Goal: Information Seeking & Learning: Learn about a topic

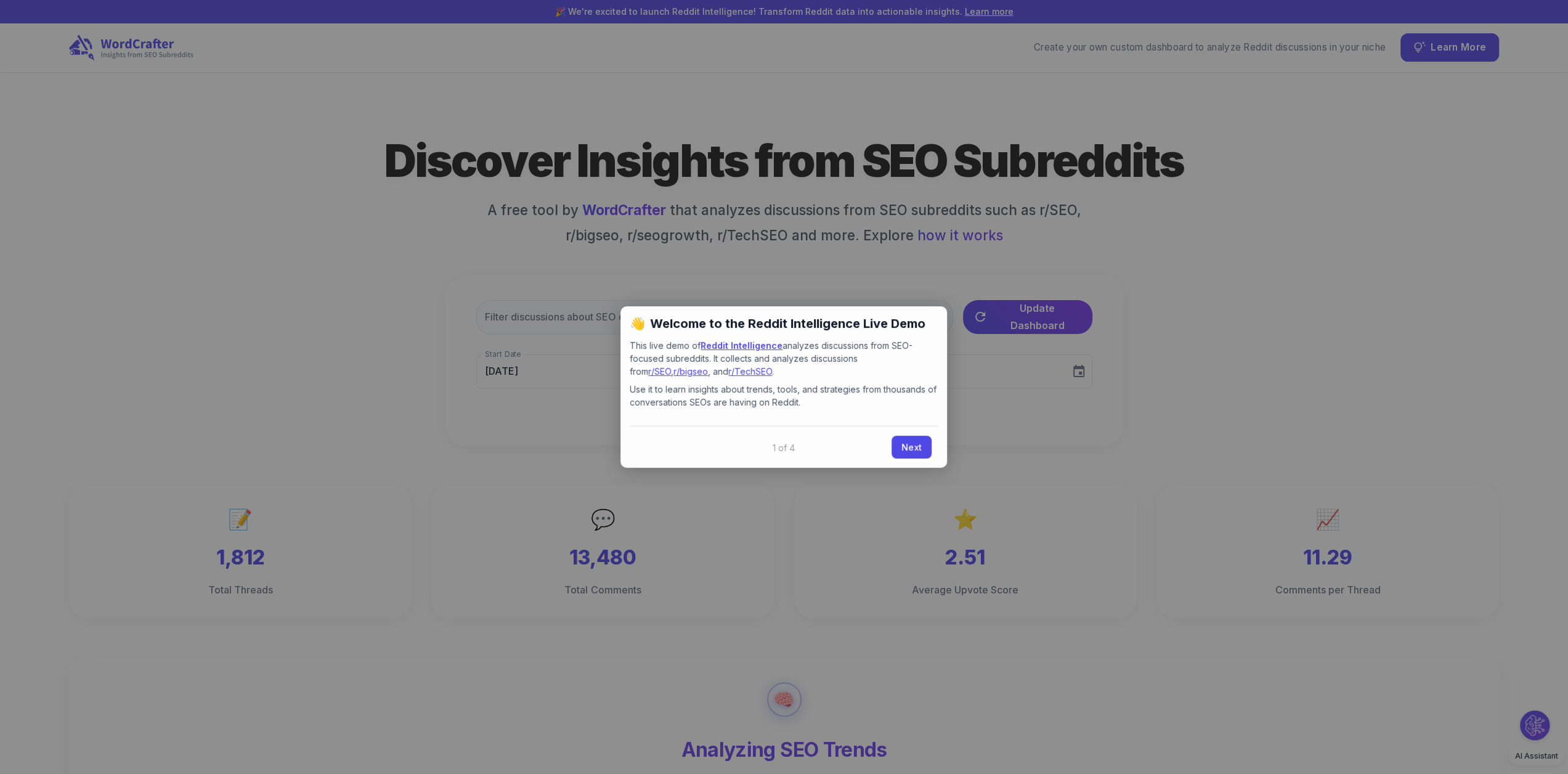
type input "[DATE]"
click at [918, 447] on link "Next" at bounding box center [912, 446] width 40 height 23
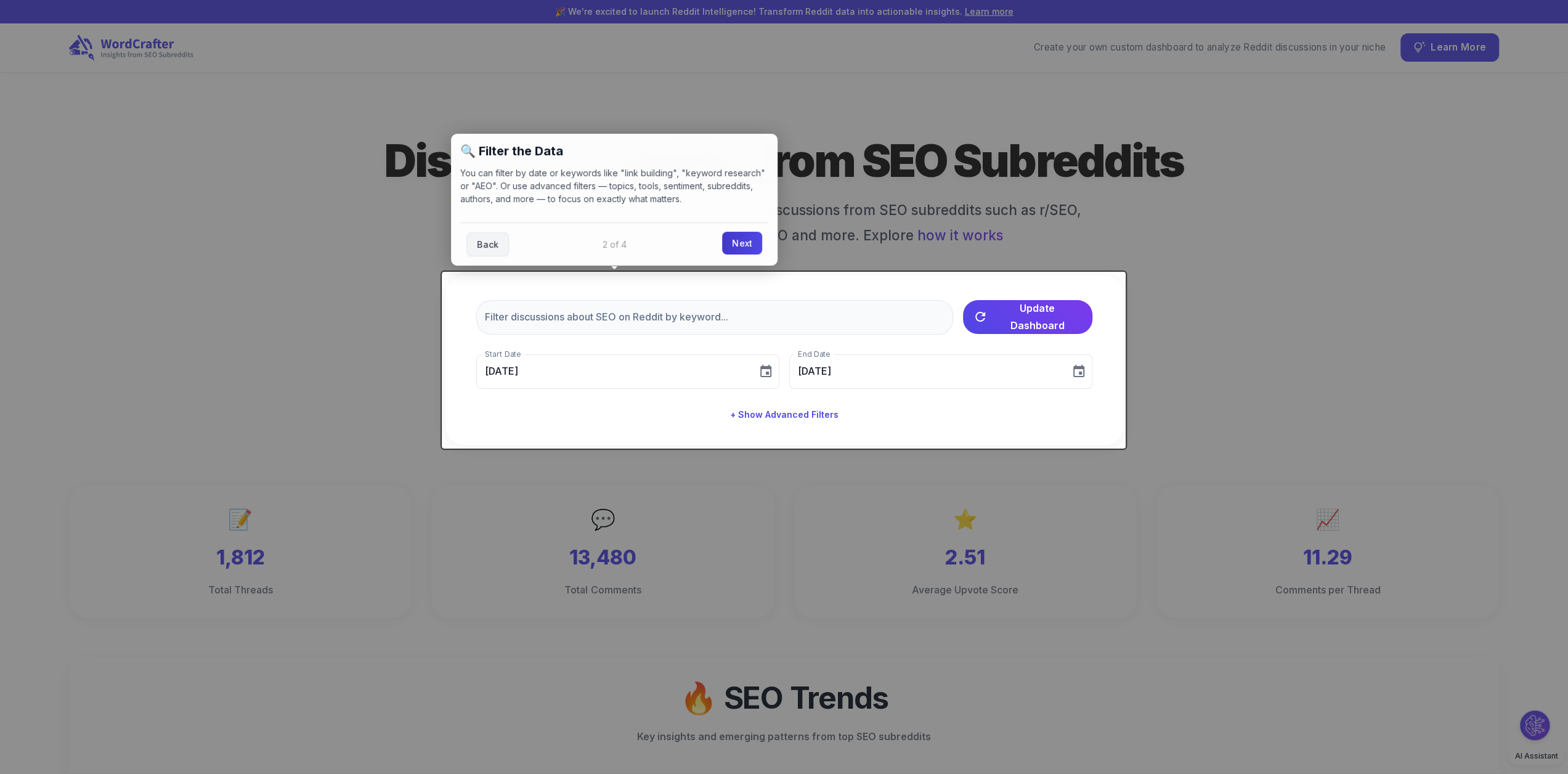
click at [741, 240] on link "Next" at bounding box center [742, 243] width 40 height 23
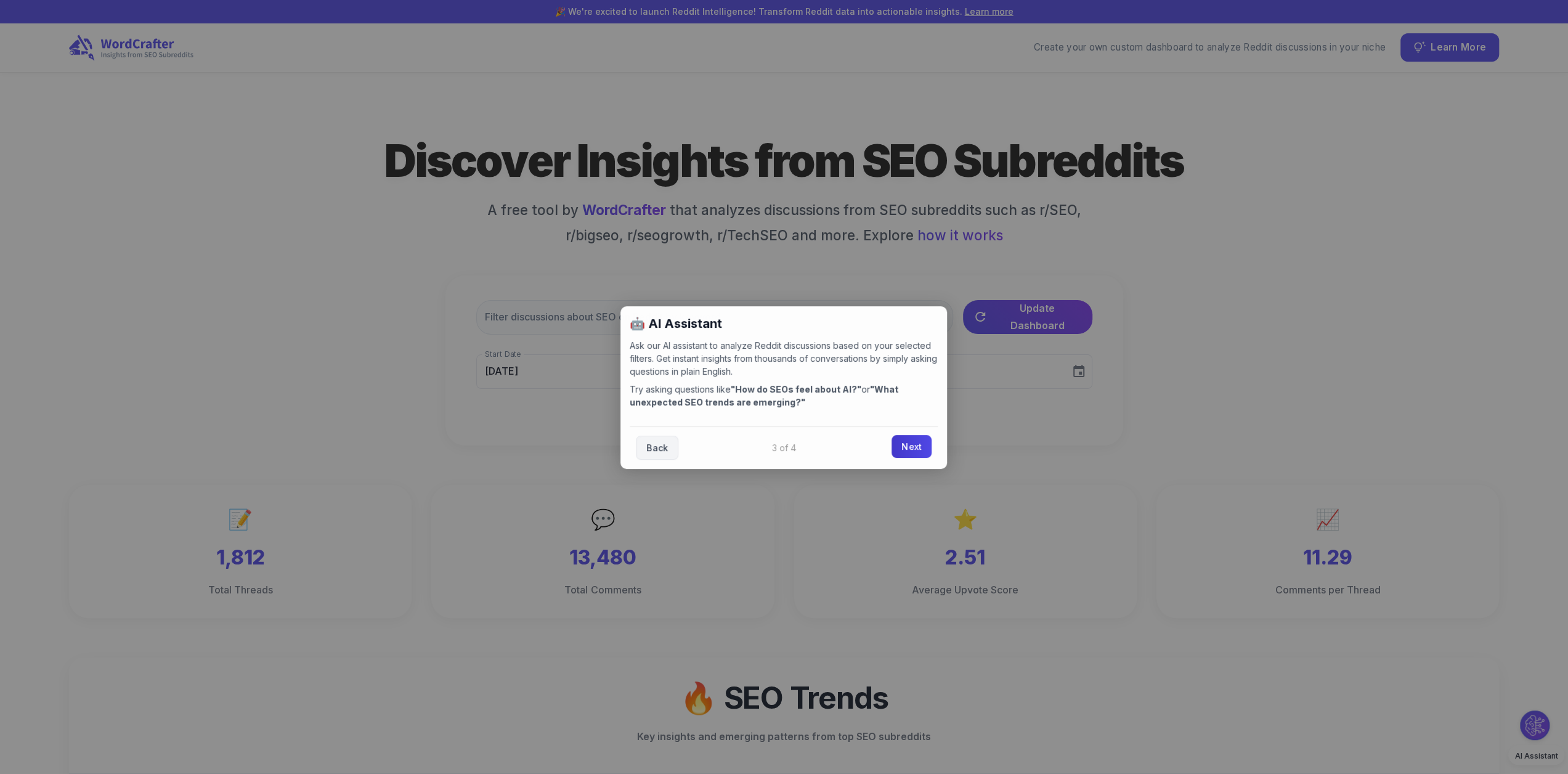
click at [910, 448] on link "Next" at bounding box center [912, 447] width 40 height 23
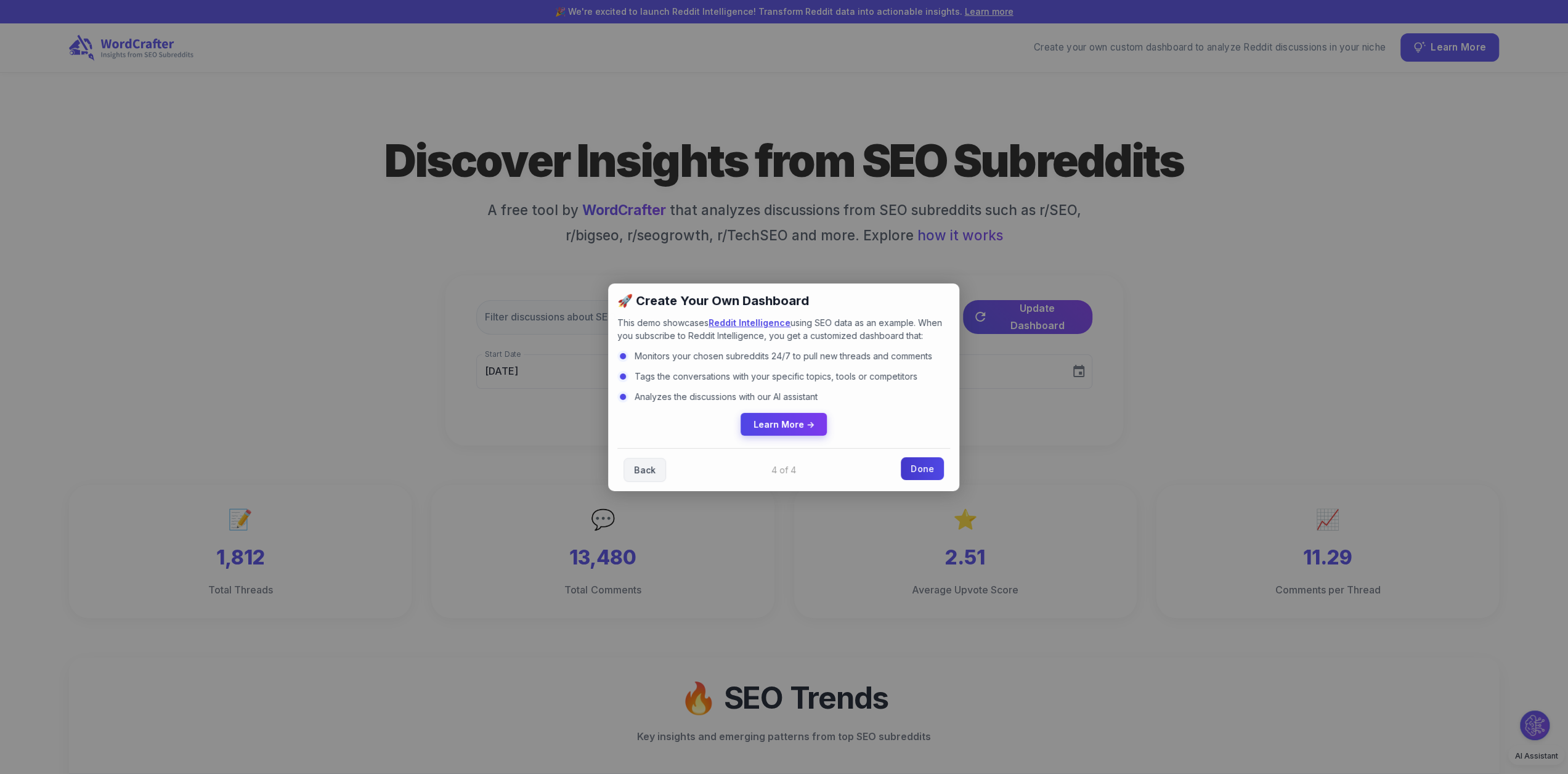
click at [918, 464] on link "Done" at bounding box center [922, 469] width 43 height 23
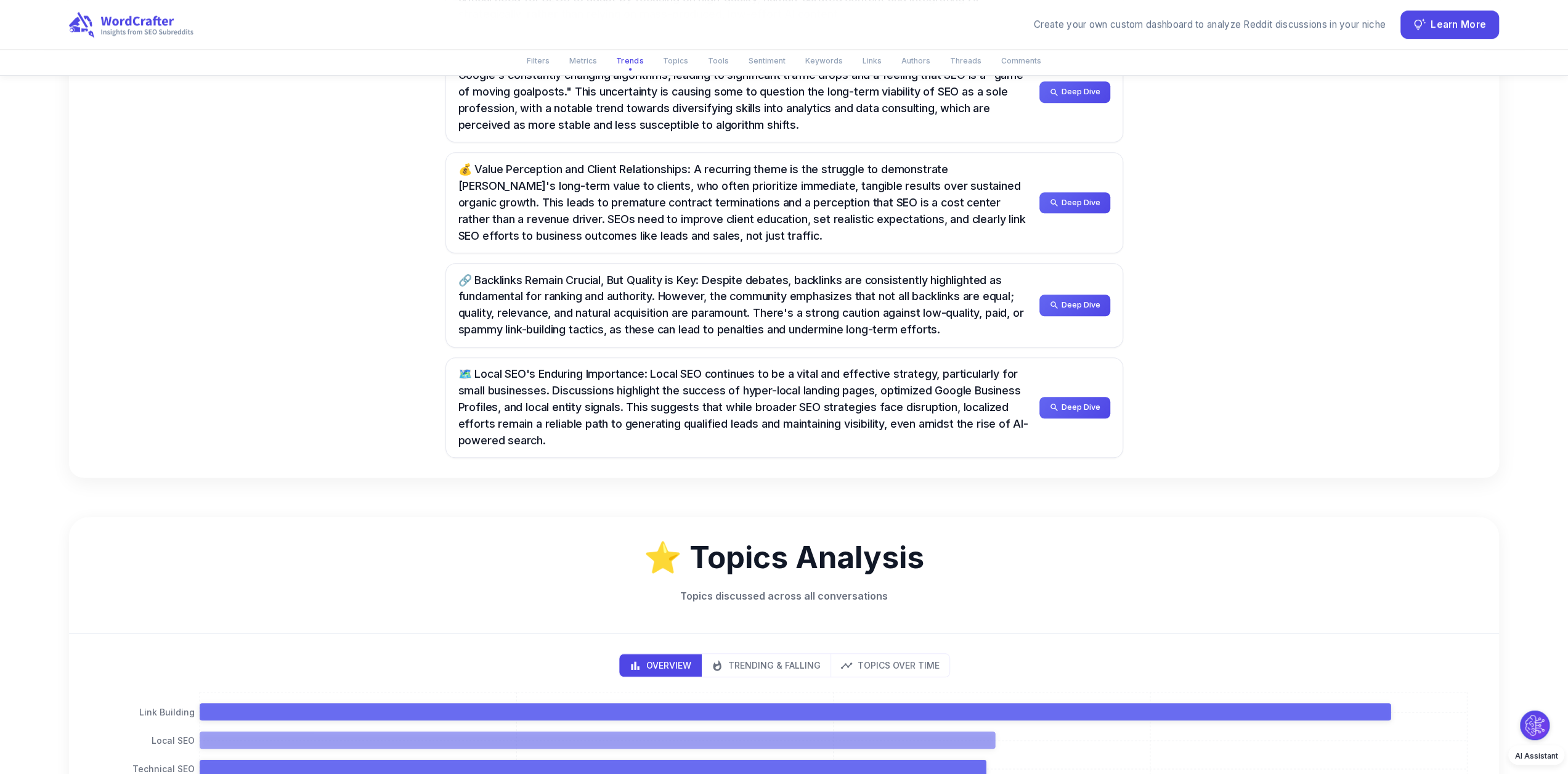
scroll to position [1171, 0]
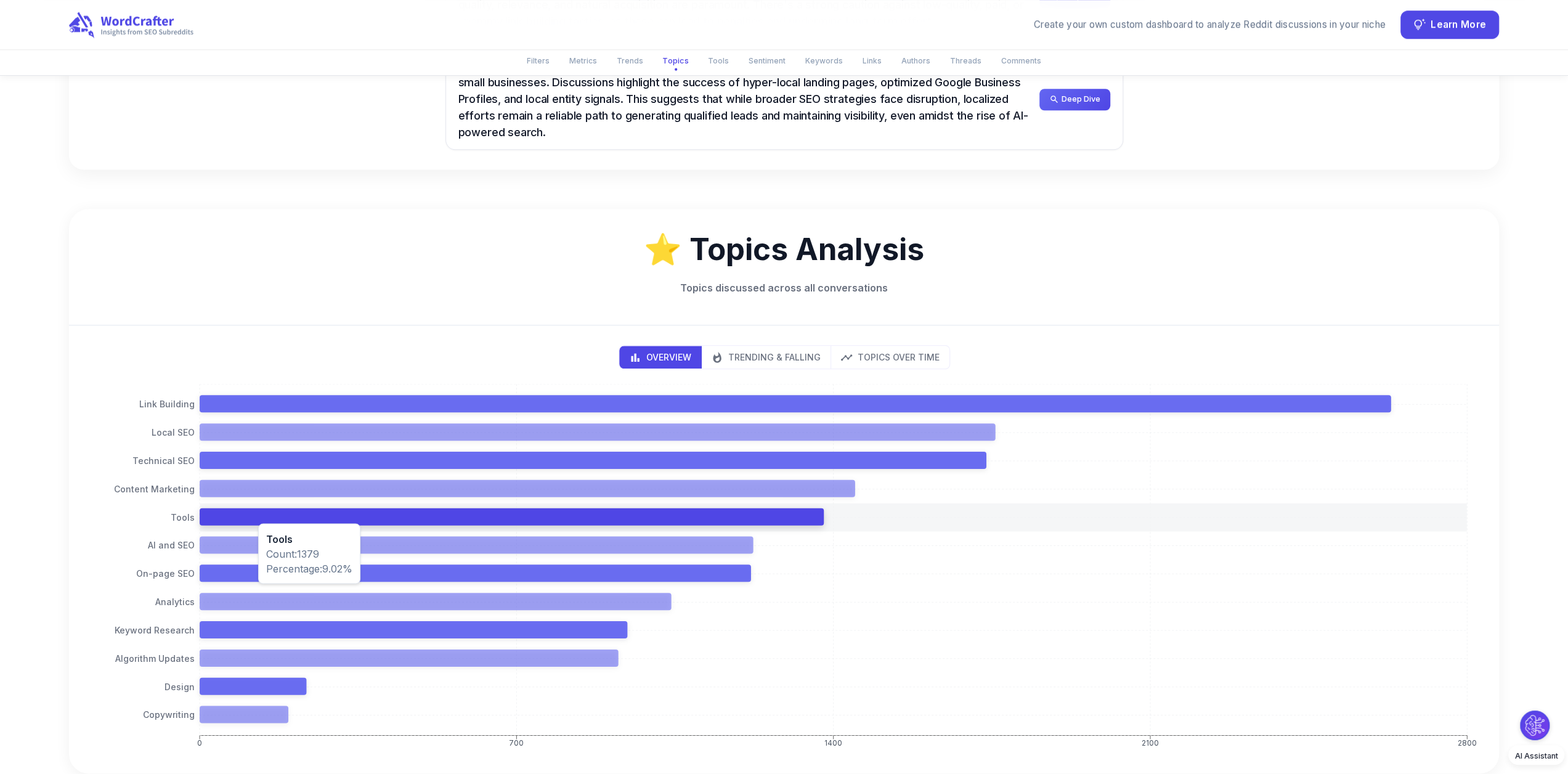
click at [252, 511] on icon at bounding box center [511, 517] width 624 height 17
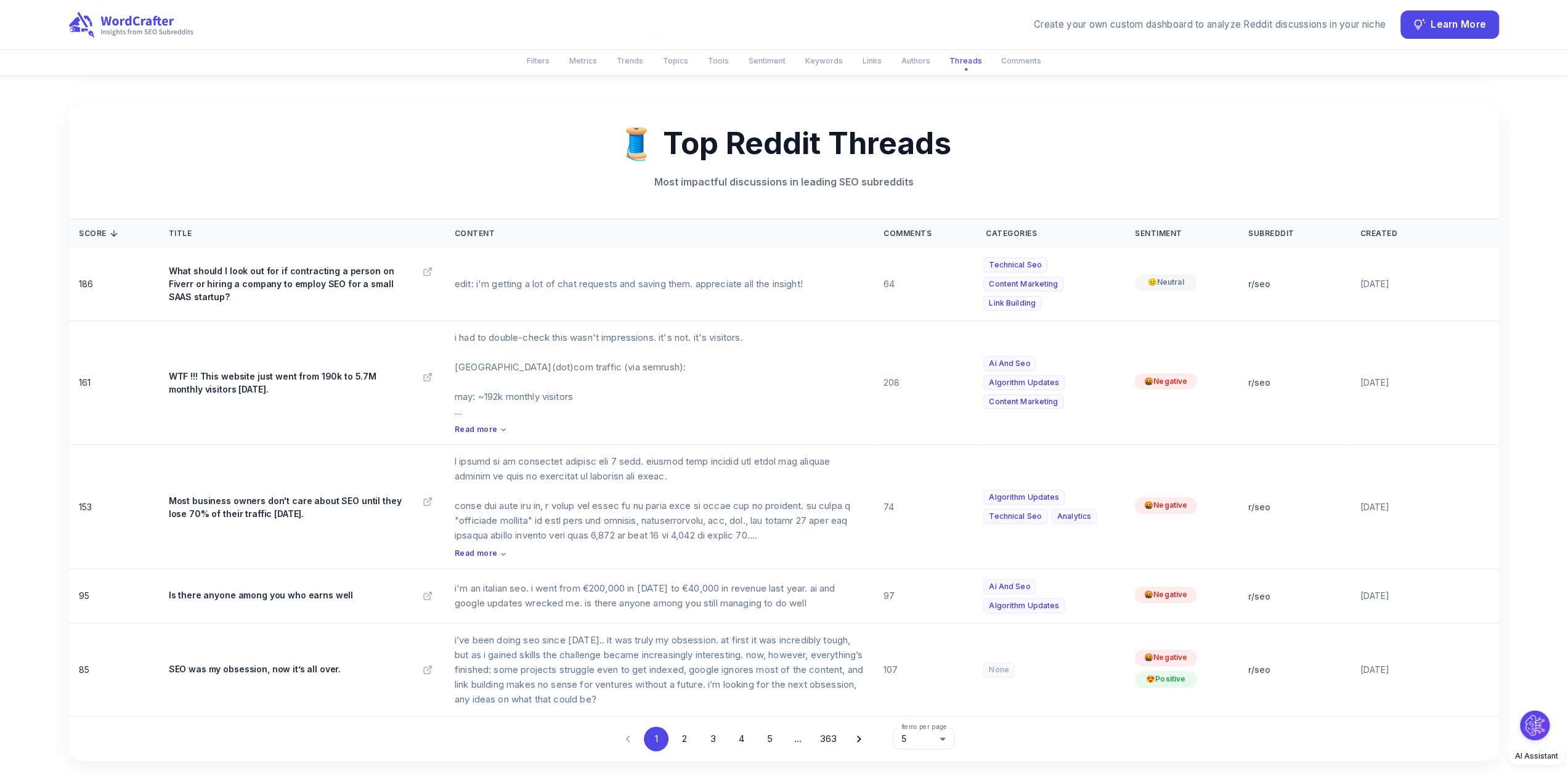
scroll to position [4747, 0]
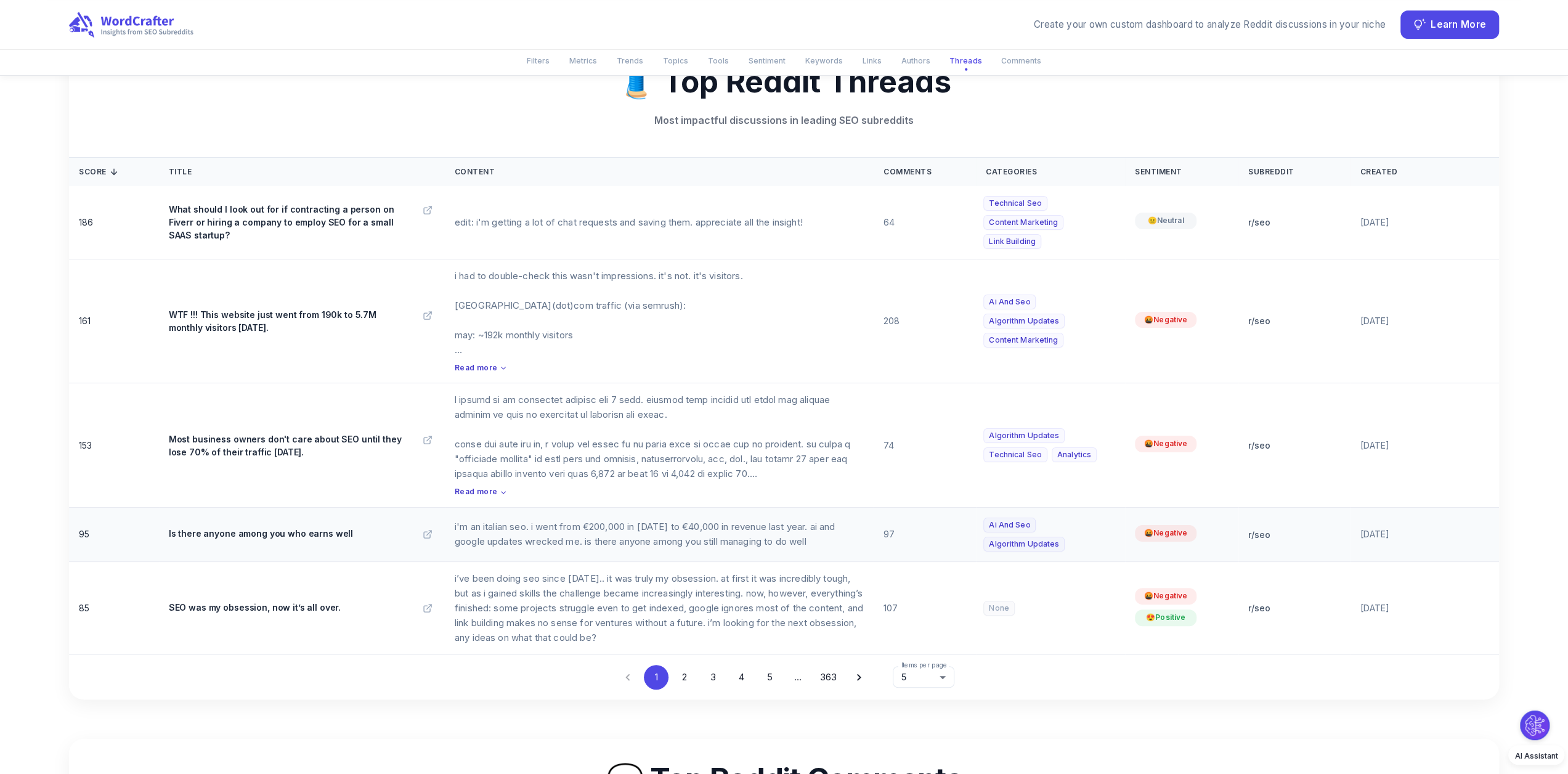
click at [570, 520] on p "i'm an italian seo. i went from €200,000 in [DATE] to €40,000 in revenue last y…" at bounding box center [659, 534] width 409 height 30
click at [289, 527] on p "Is there anyone among you who earns well" at bounding box center [260, 534] width 184 height 13
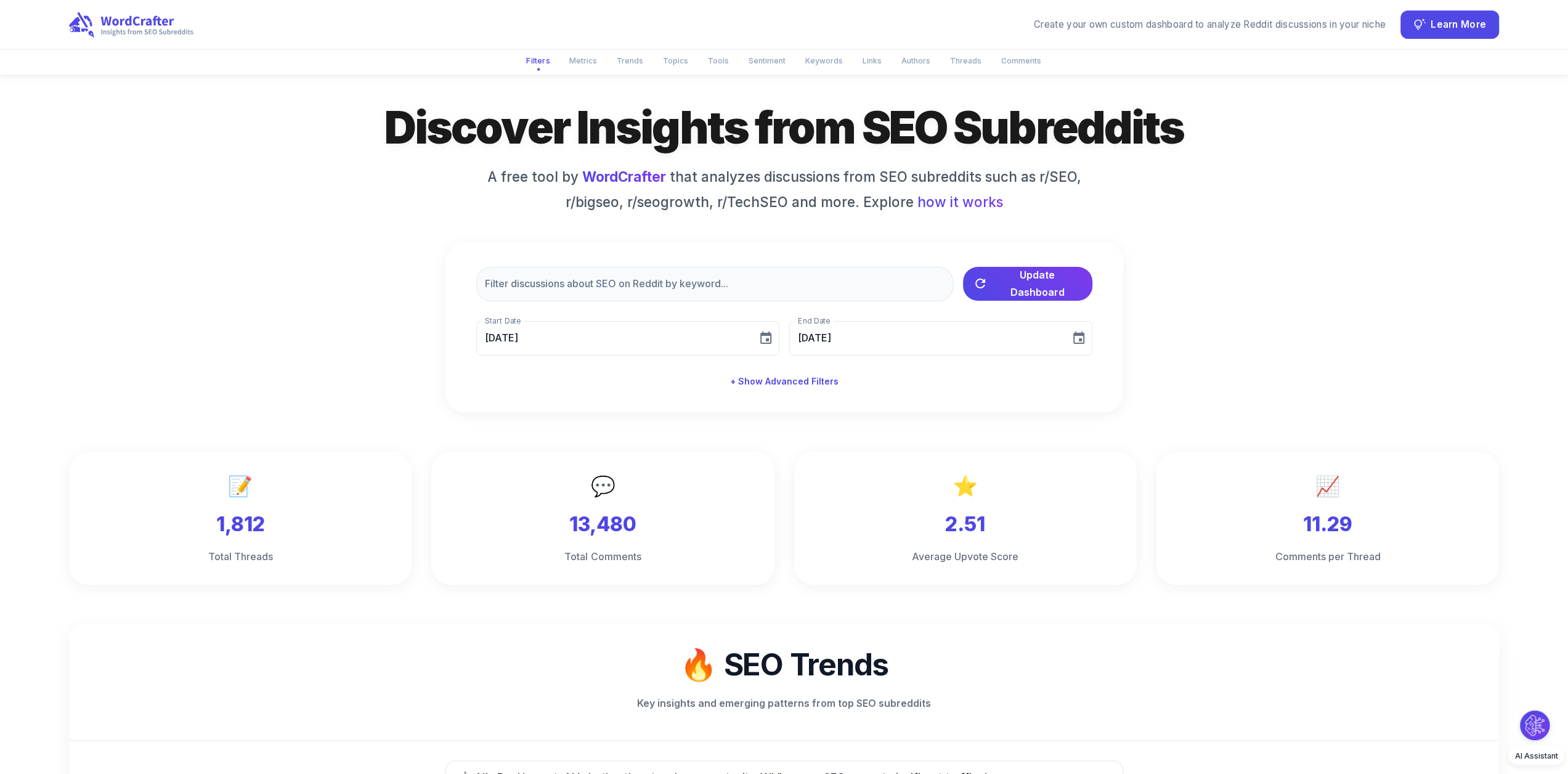
scroll to position [0, 0]
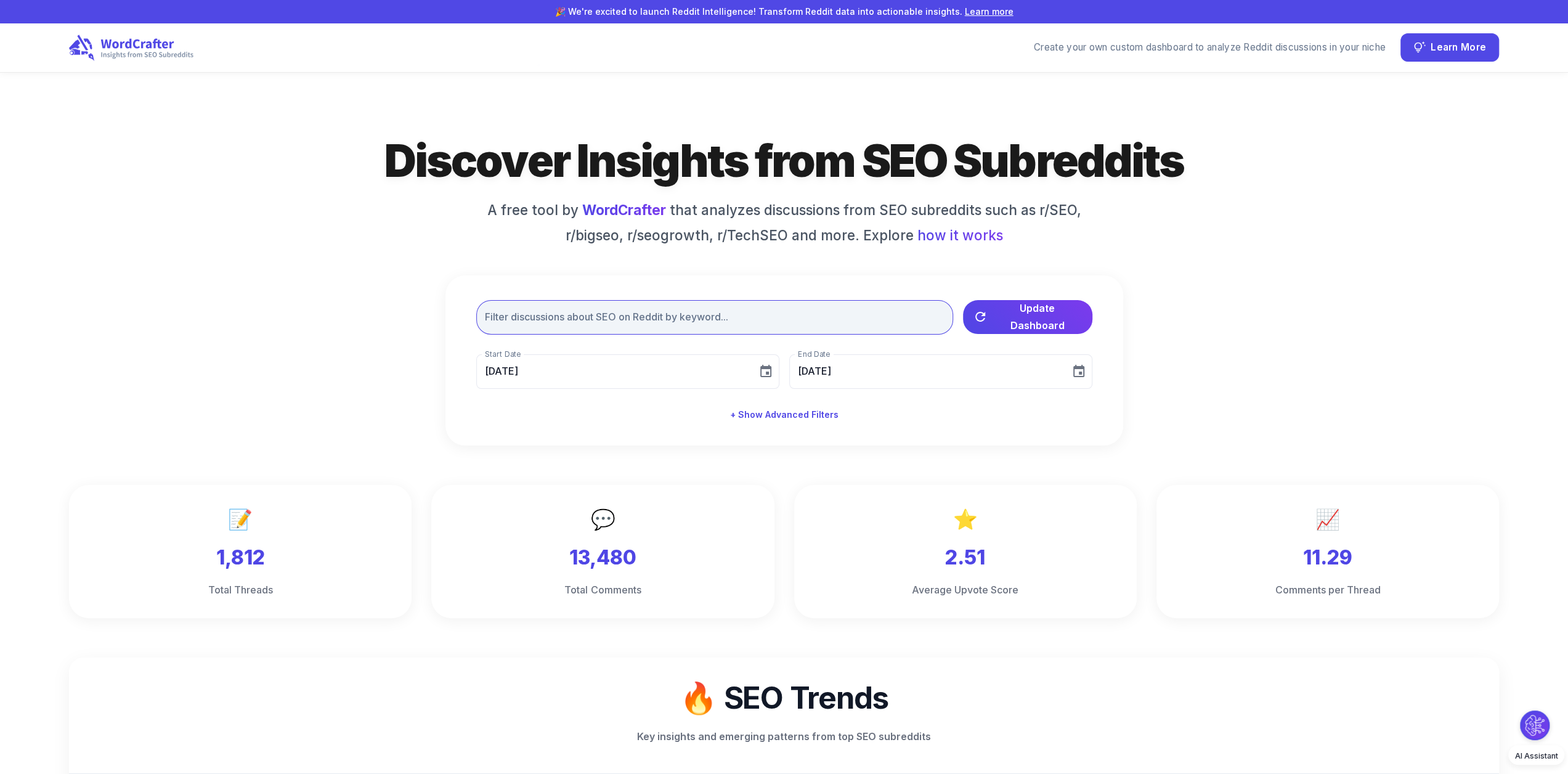
click at [565, 313] on input "text" at bounding box center [715, 317] width 477 height 35
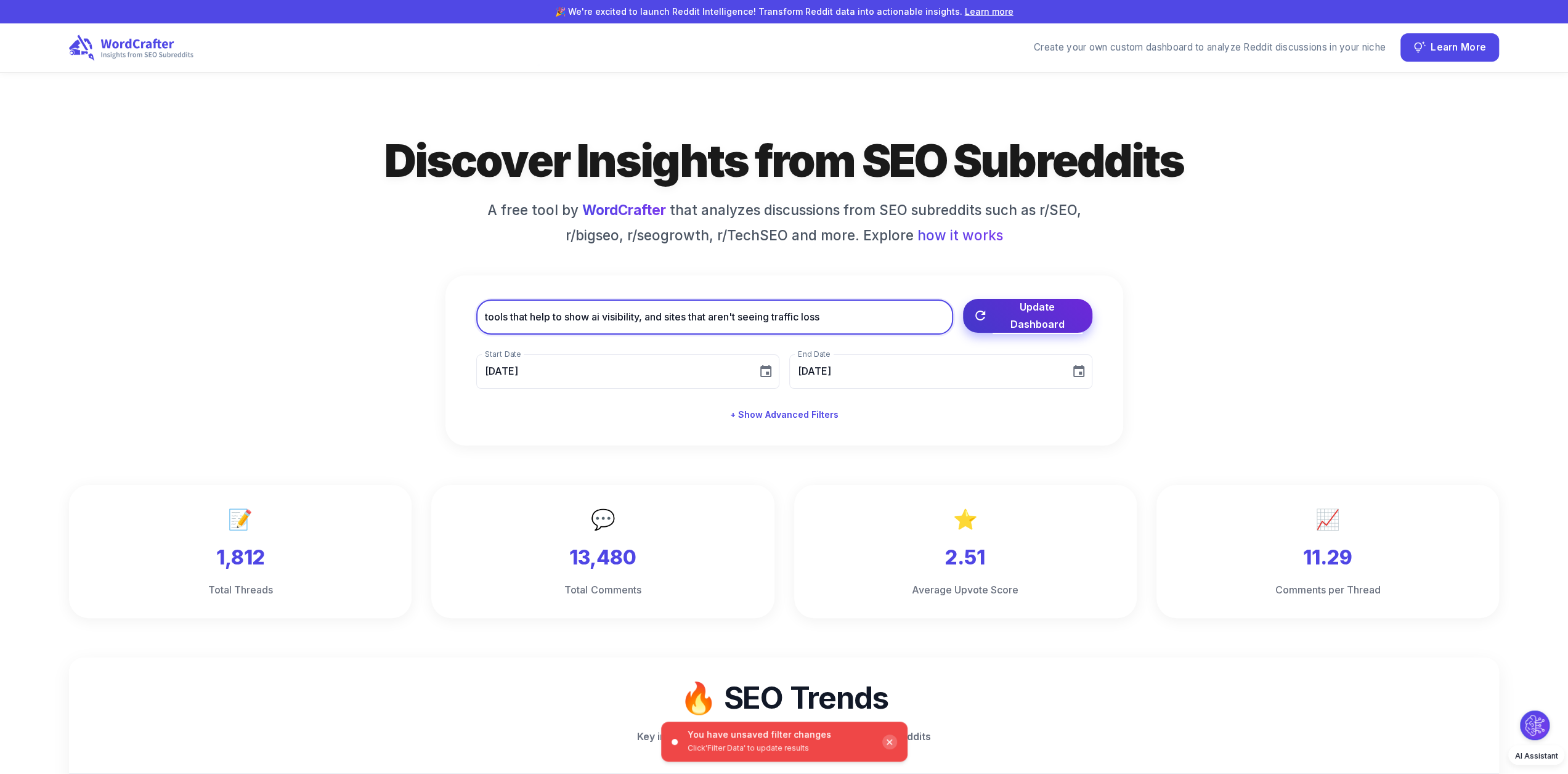
click at [1025, 313] on span "Update Dashboard" at bounding box center [1037, 316] width 90 height 35
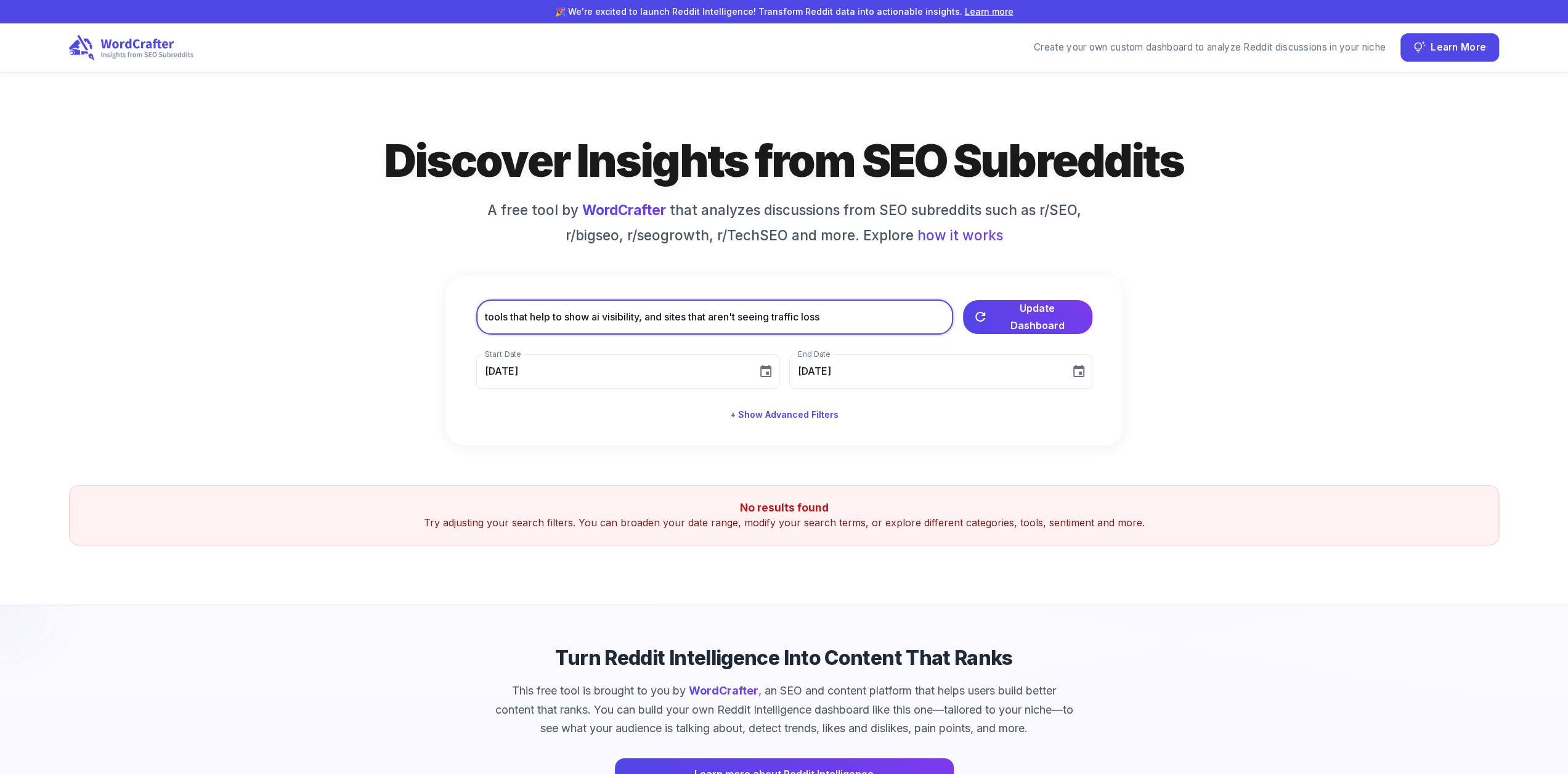
drag, startPoint x: 671, startPoint y: 316, endPoint x: 789, endPoint y: 316, distance: 118.0
click at [789, 316] on input "tools that help to show ai visibility, and sites that aren't seeing traffic loss" at bounding box center [715, 317] width 477 height 35
drag, startPoint x: 667, startPoint y: 314, endPoint x: 964, endPoint y: 319, distance: 297.0
click at [958, 316] on div "tools that help to show ai visibility, and sites that aren't seeing traffic los…" at bounding box center [785, 317] width 616 height 35
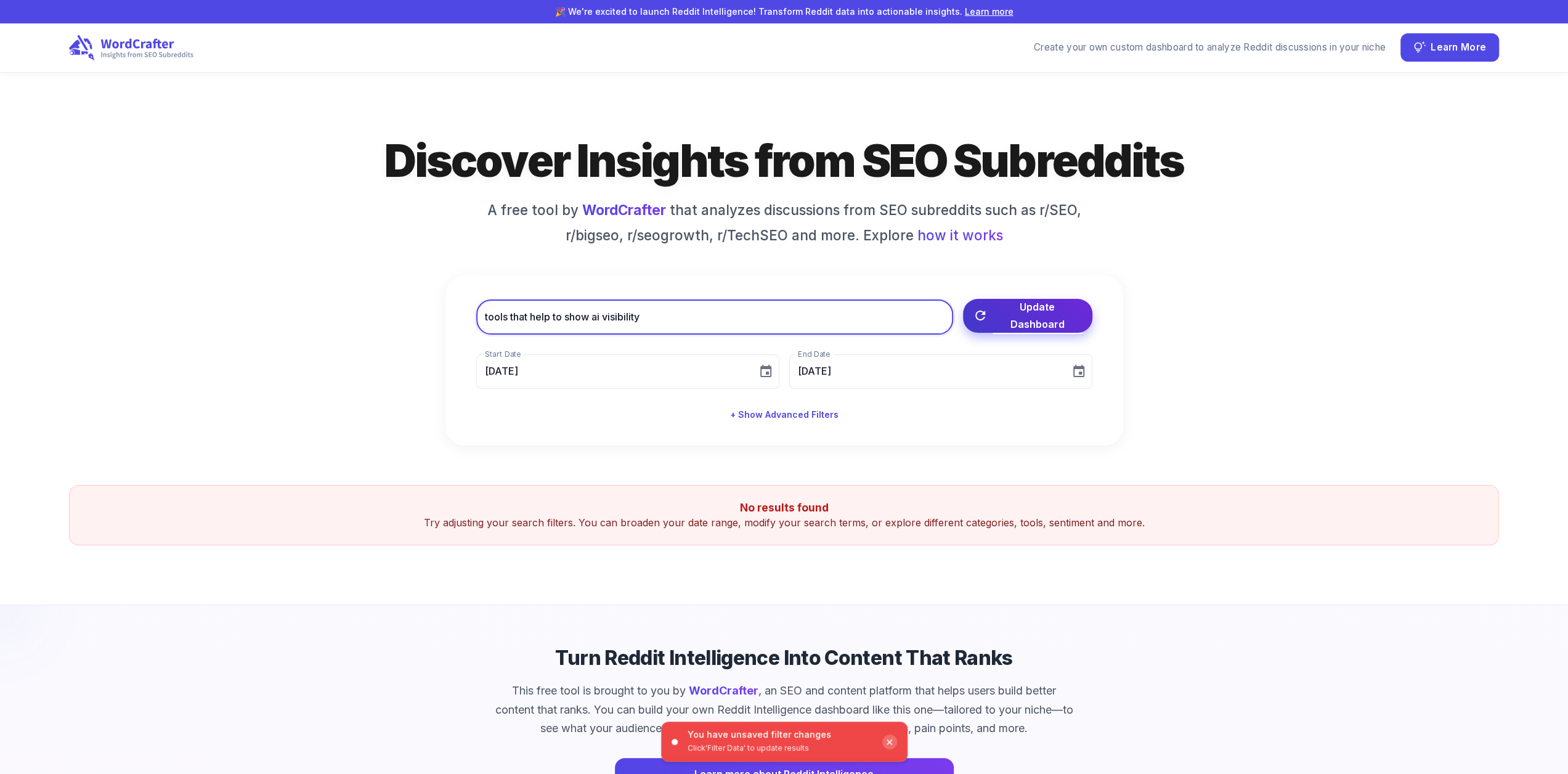
type input "tools that help to show ai visibility"
click at [986, 319] on icon "button" at bounding box center [981, 316] width 15 height 15
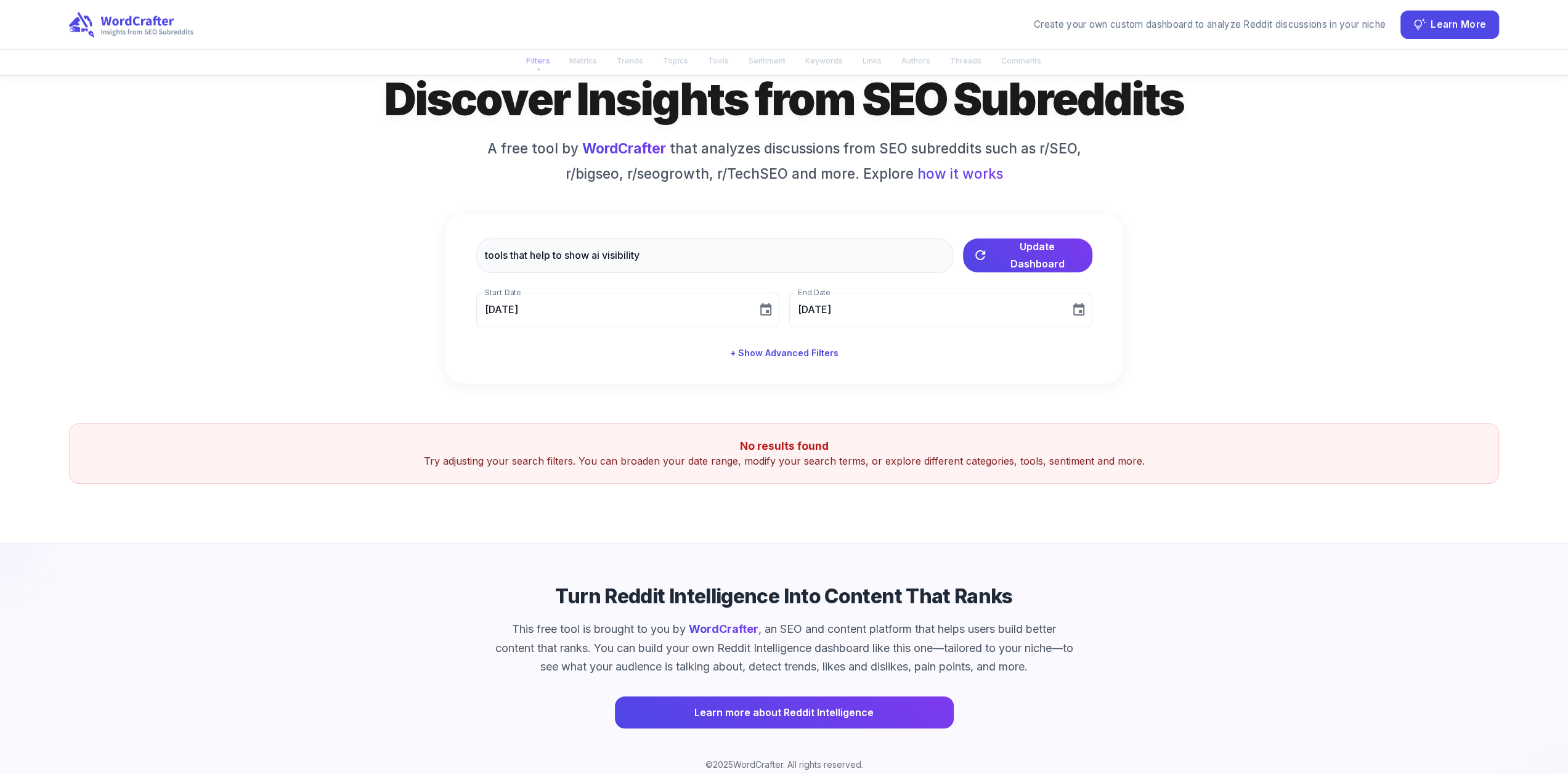
scroll to position [87, 0]
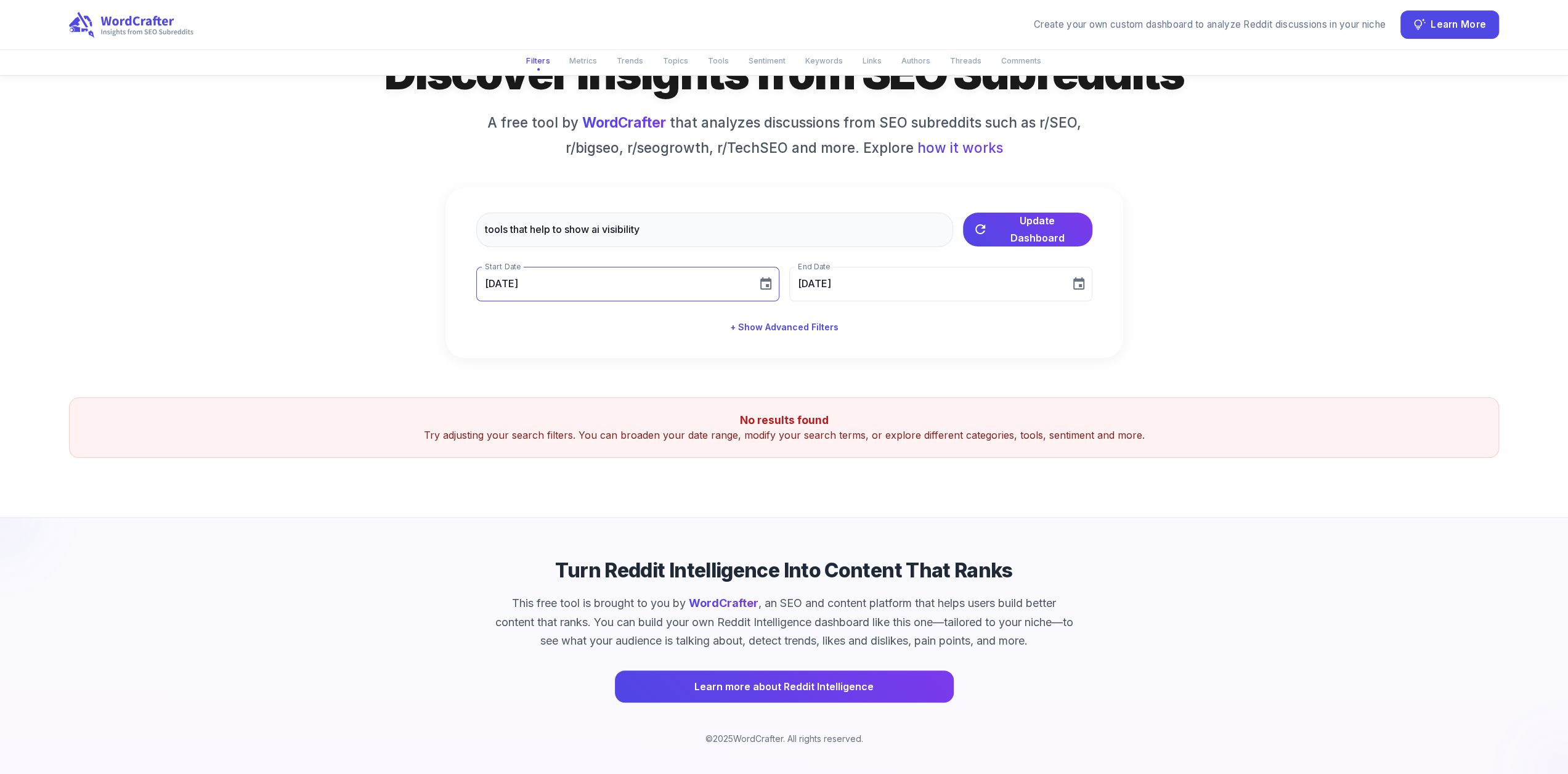
click at [769, 279] on icon "Choose date, selected date is Aug 10, 2025" at bounding box center [766, 283] width 11 height 13
click at [625, 322] on icon "Previous month" at bounding box center [629, 324] width 15 height 15
click at [499, 429] on button "13" at bounding box center [501, 430] width 22 height 22
type input "[DATE]"
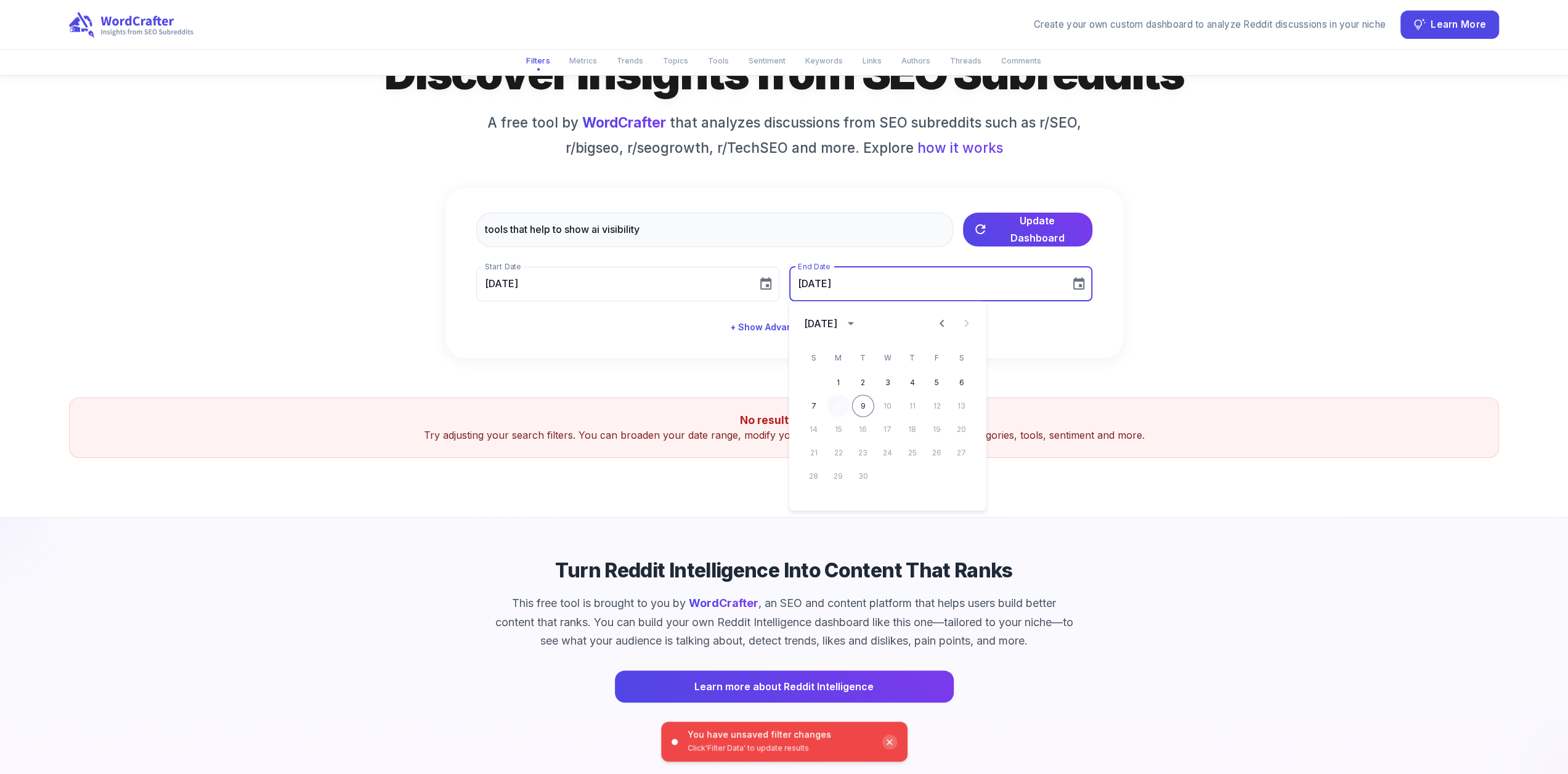
click at [831, 404] on button "8" at bounding box center [839, 407] width 22 height 22
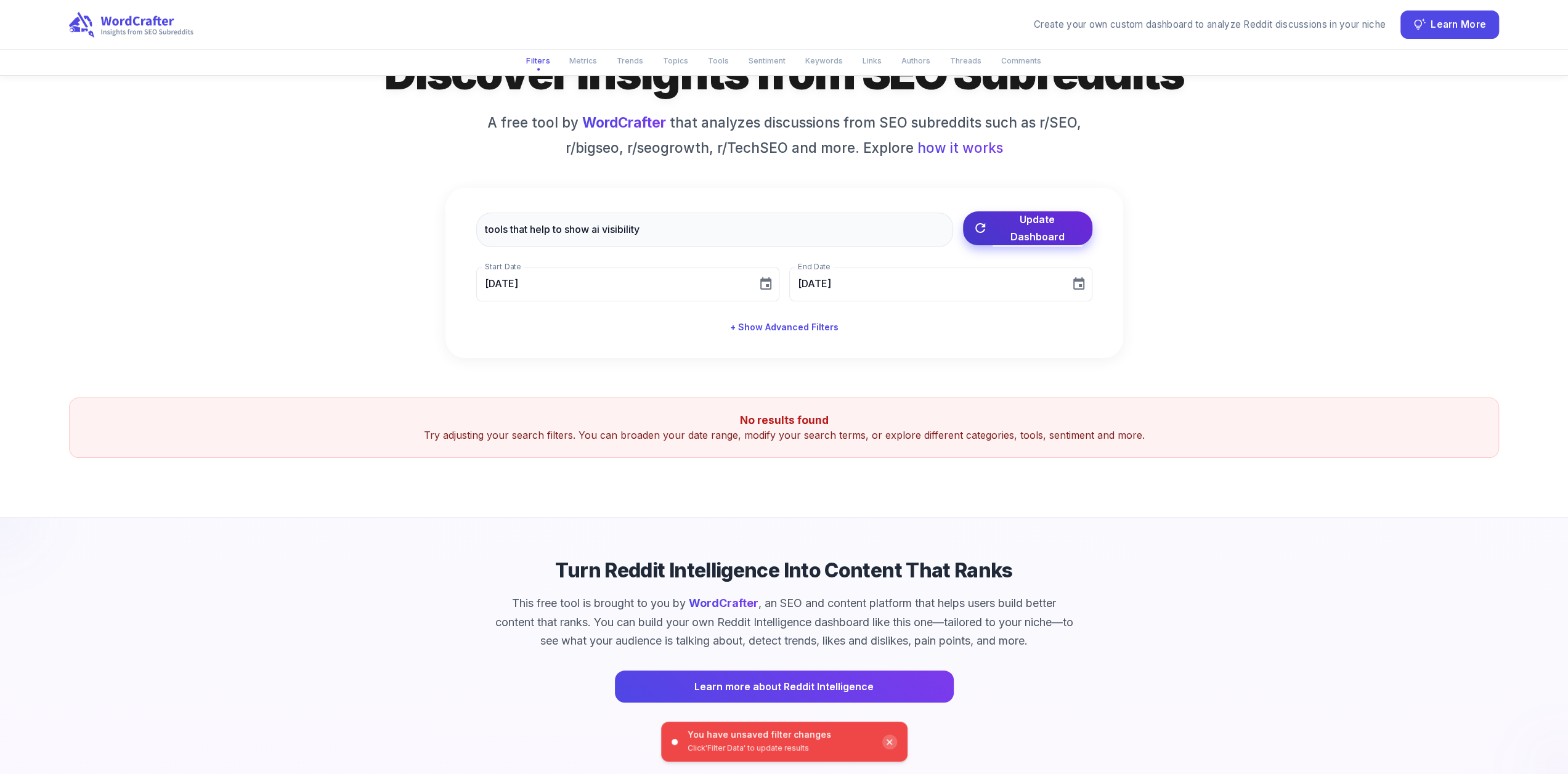
click at [1007, 234] on span "Update Dashboard" at bounding box center [1037, 228] width 90 height 35
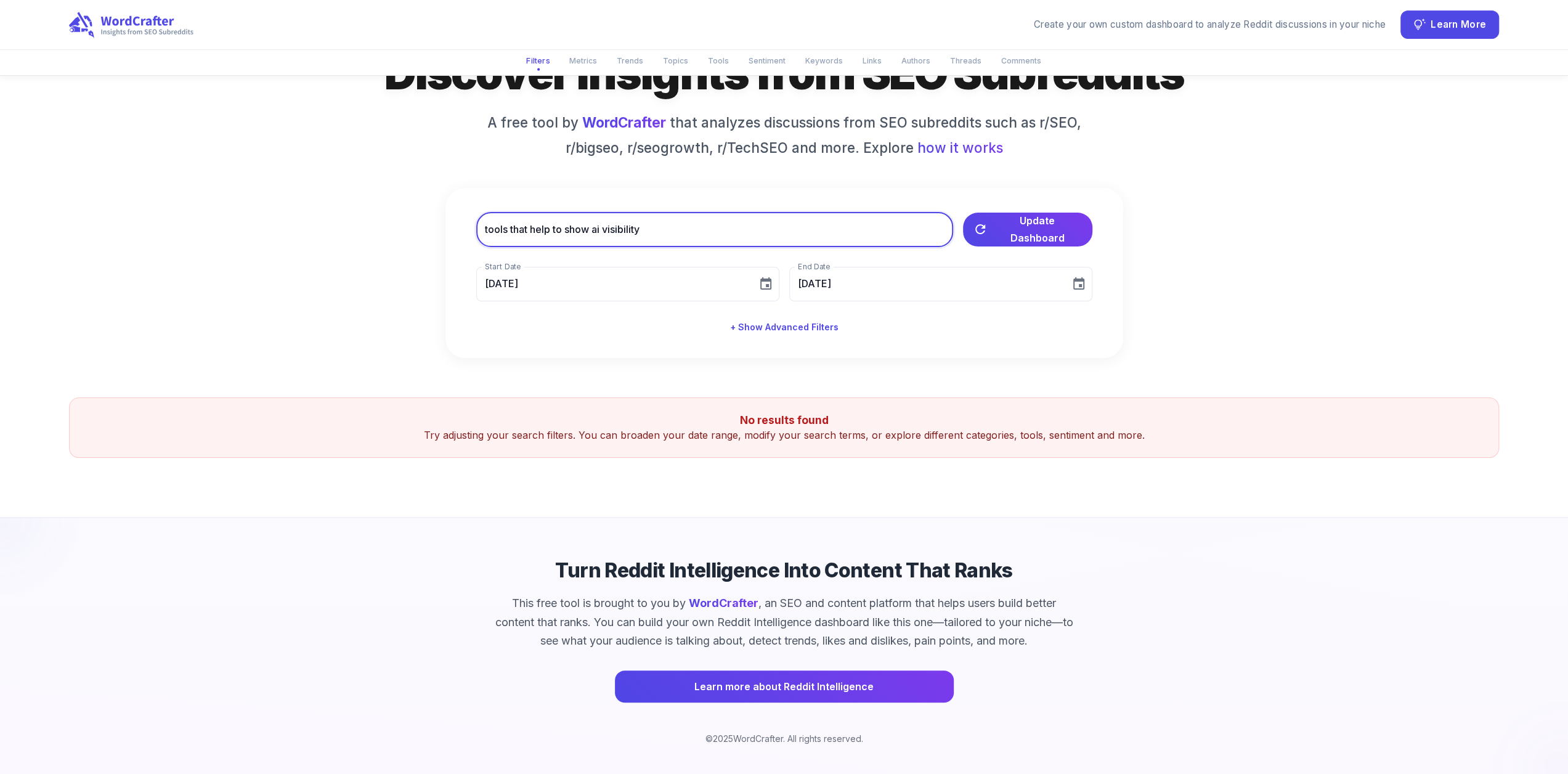
drag, startPoint x: 590, startPoint y: 228, endPoint x: 367, endPoint y: 230, distance: 223.0
click at [367, 230] on div "Discover Insights from SEO Subreddits A free tool by WordCrafter that analyzes …" at bounding box center [783, 201] width 1430 height 313
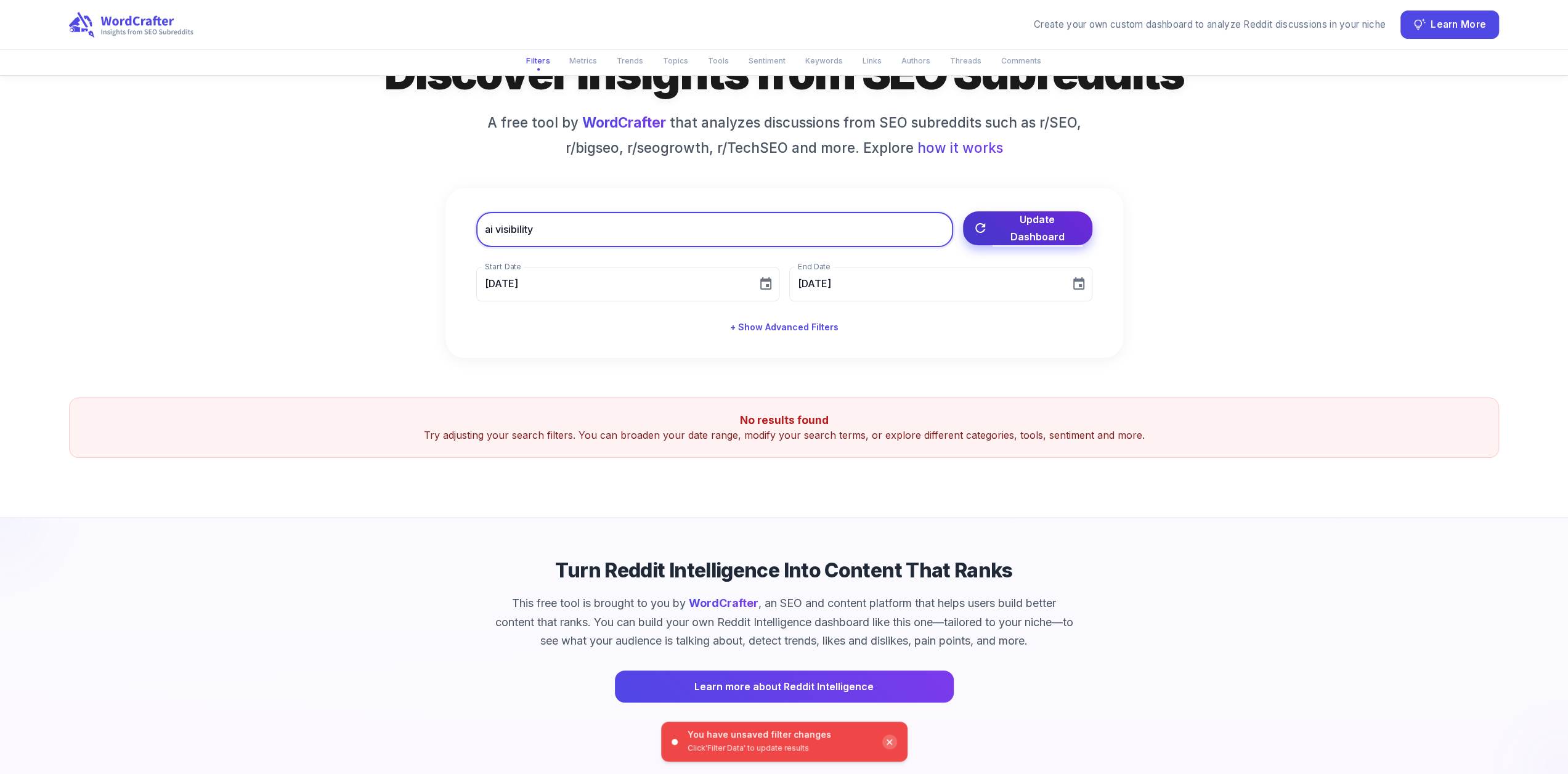
type input "ai visibility"
click at [1003, 221] on span "Update Dashboard" at bounding box center [1037, 228] width 90 height 35
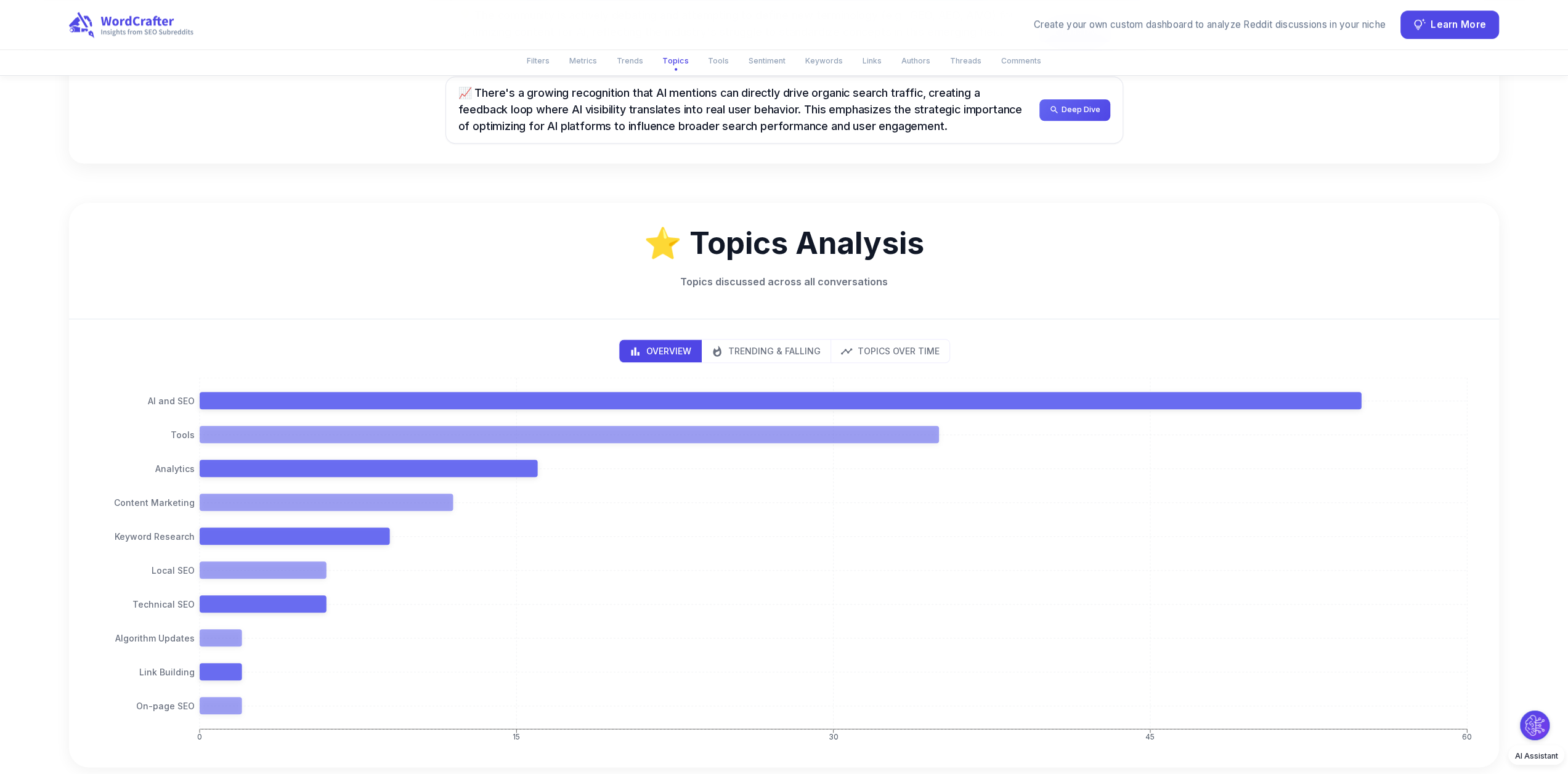
scroll to position [1048, 5]
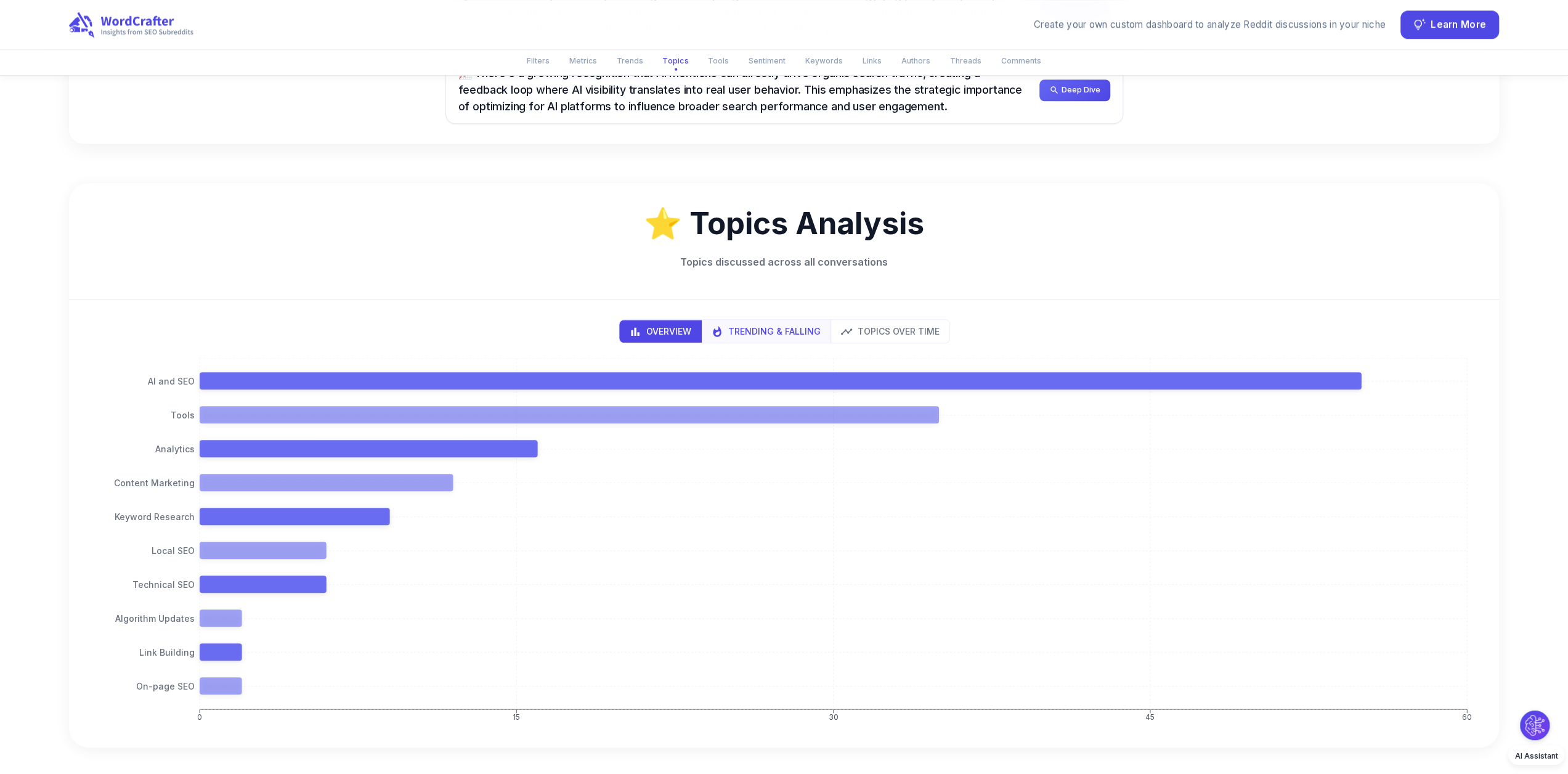
click at [784, 325] on p "Trending & Falling" at bounding box center [774, 331] width 92 height 13
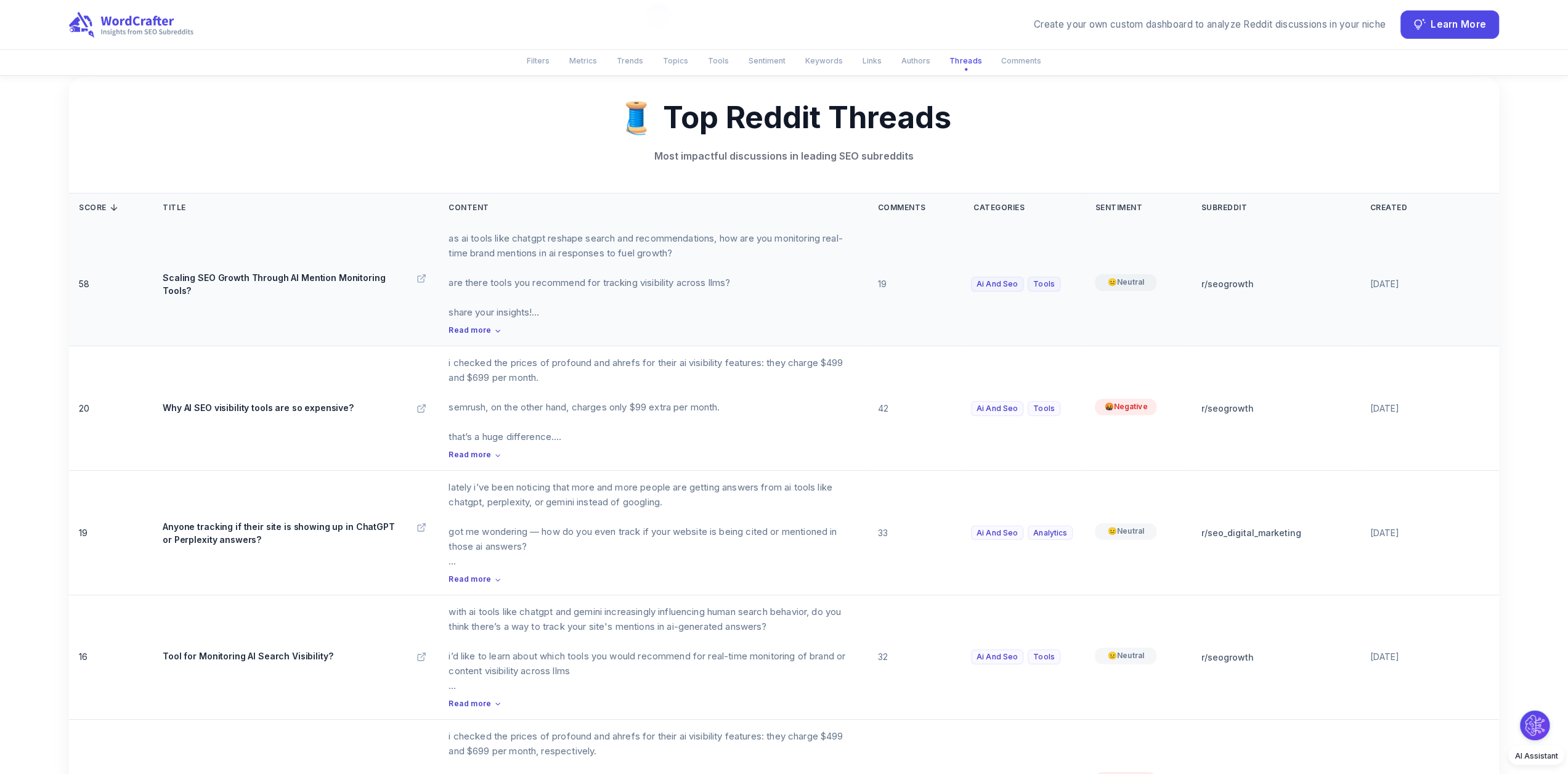
scroll to position [4192, 5]
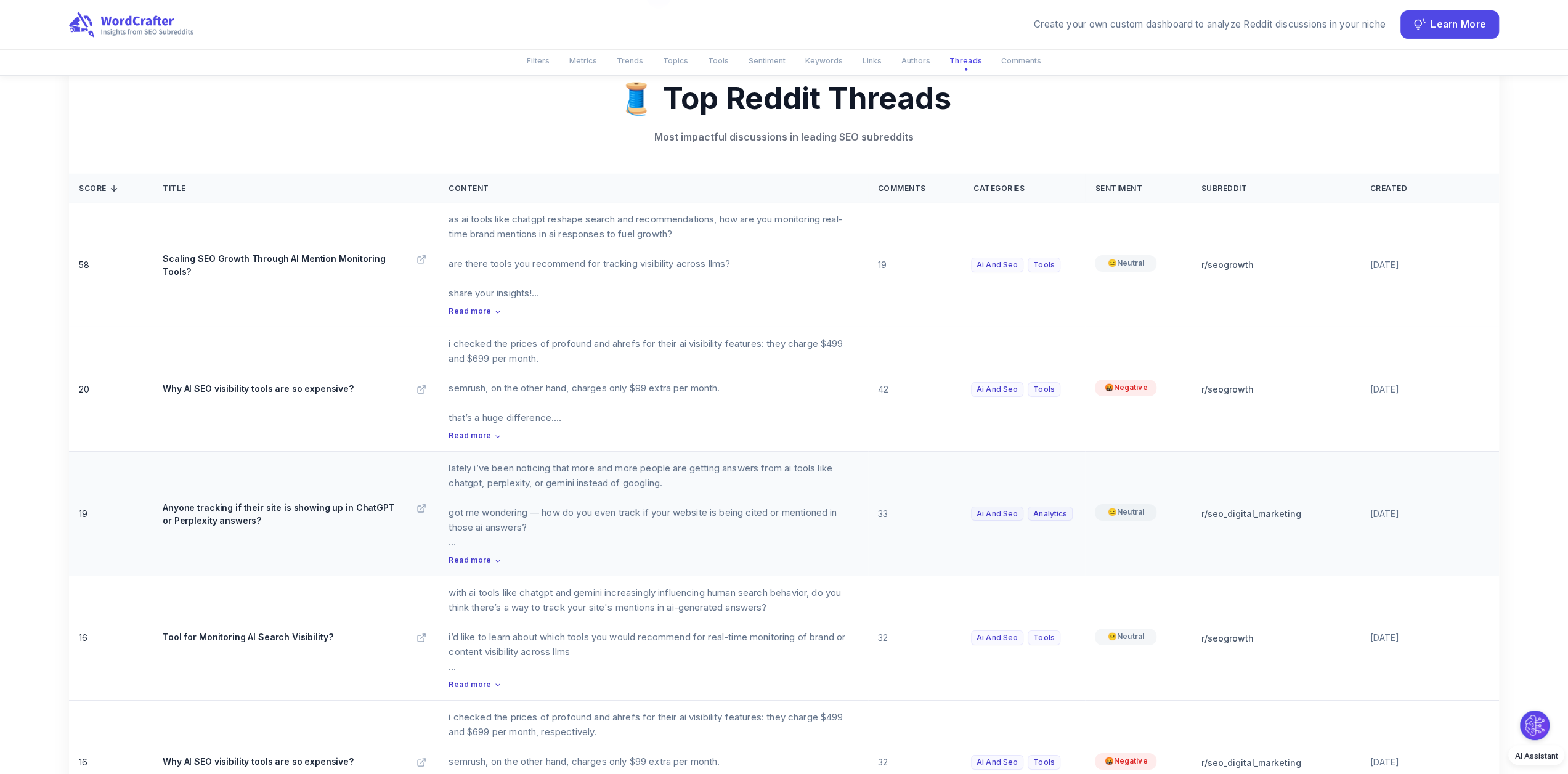
click at [688, 507] on p "lately i’ve been noticing that more and more people are getting answers from ai…" at bounding box center [653, 506] width 409 height 89
click at [457, 554] on span "Read more" at bounding box center [470, 560] width 43 height 12
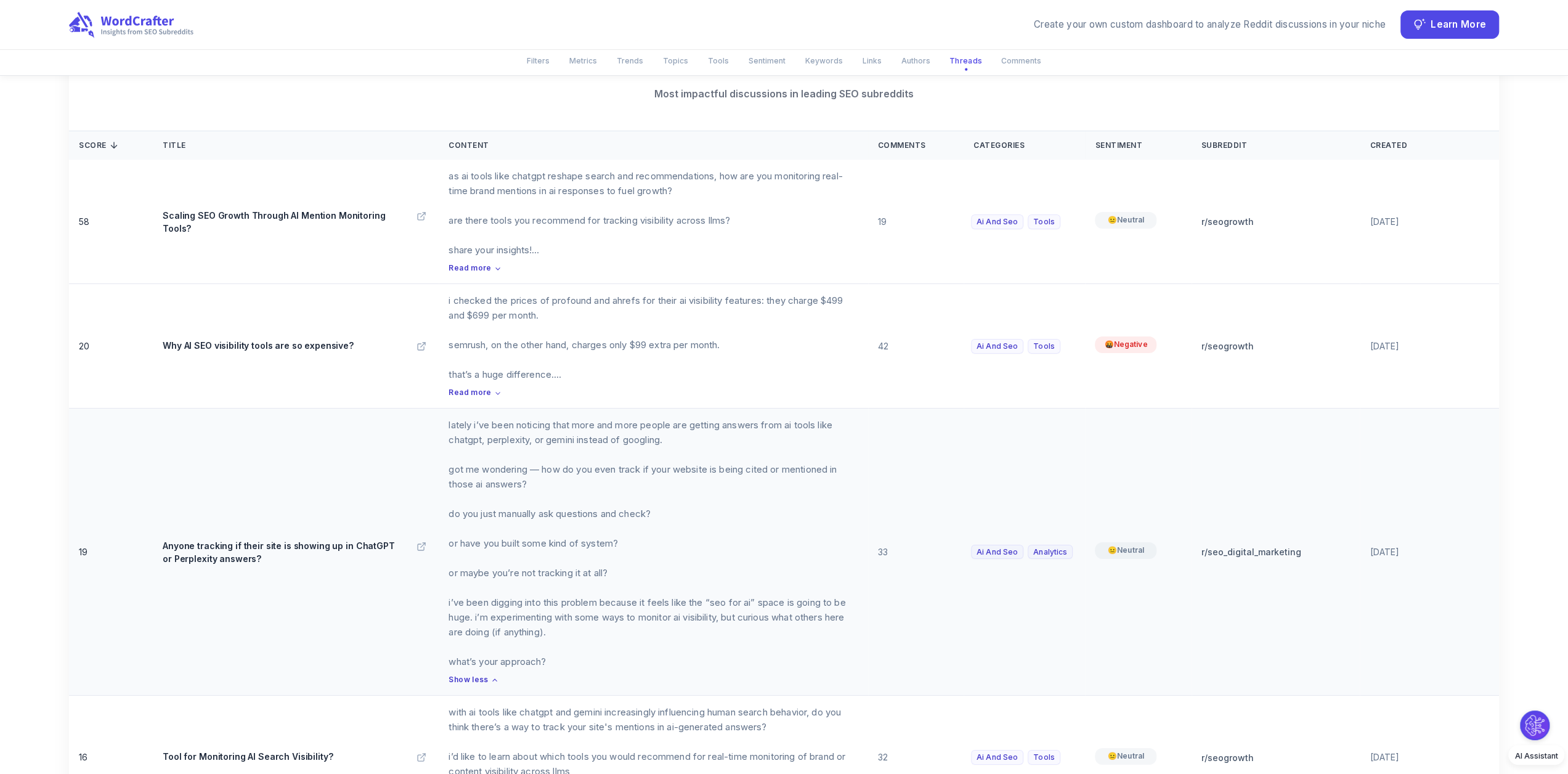
scroll to position [4254, 5]
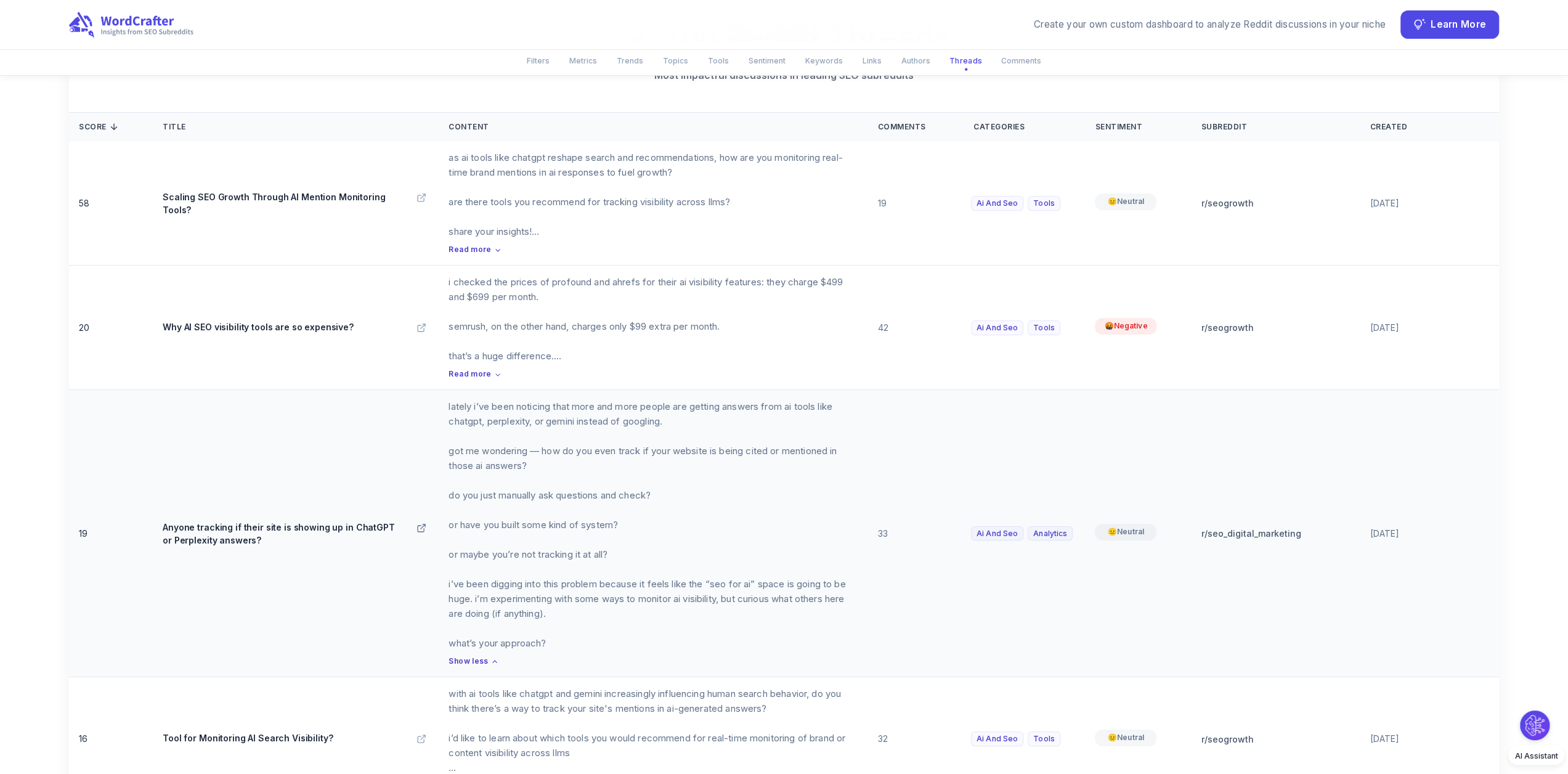
click at [421, 525] on line at bounding box center [423, 527] width 4 height 4
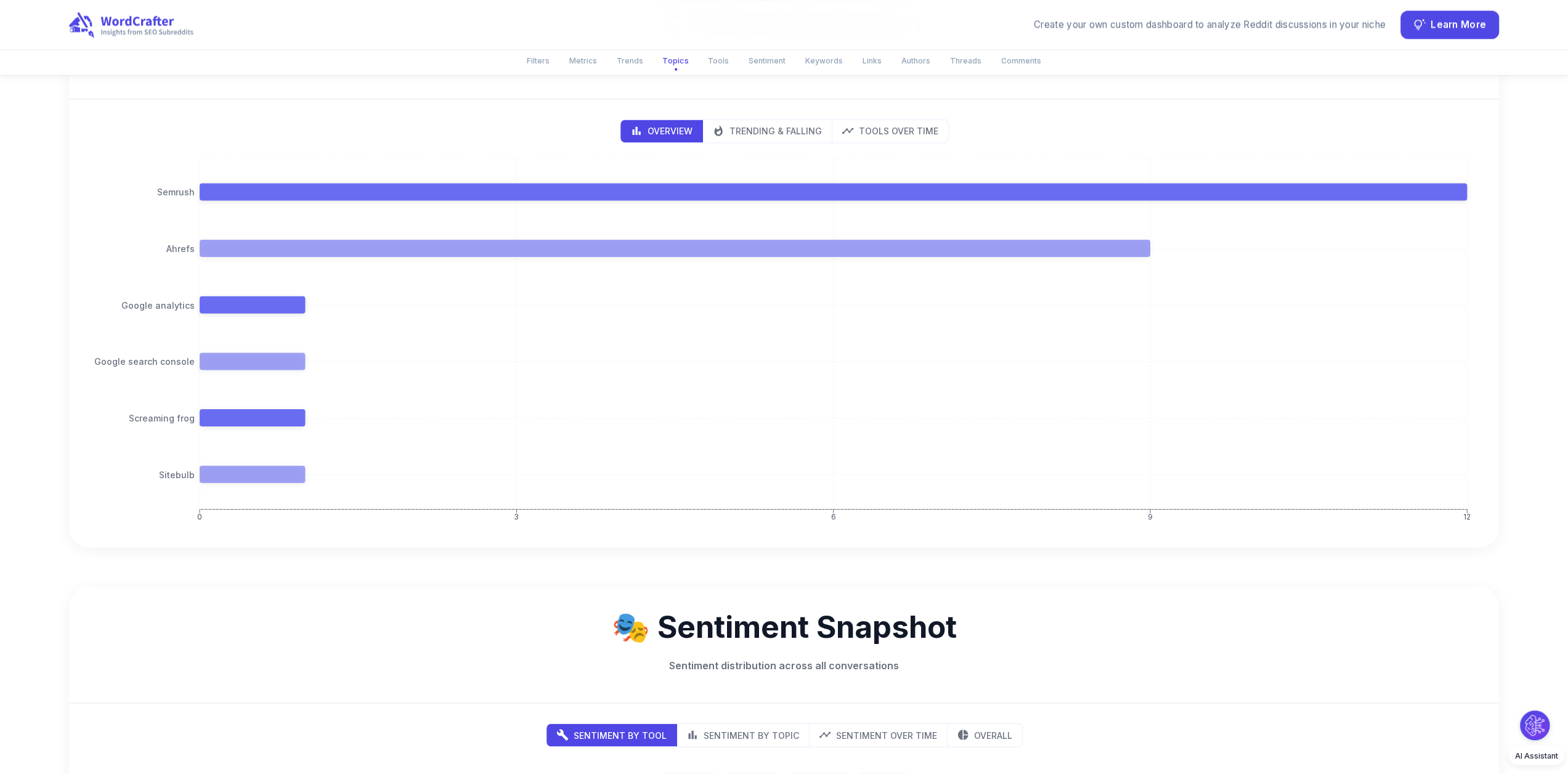
scroll to position [0, 5]
